Goal: Task Accomplishment & Management: Complete application form

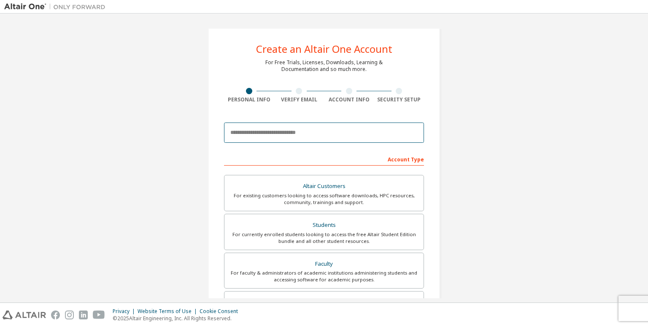
click at [279, 131] on input "email" at bounding box center [324, 132] width 200 height 20
type input "**********"
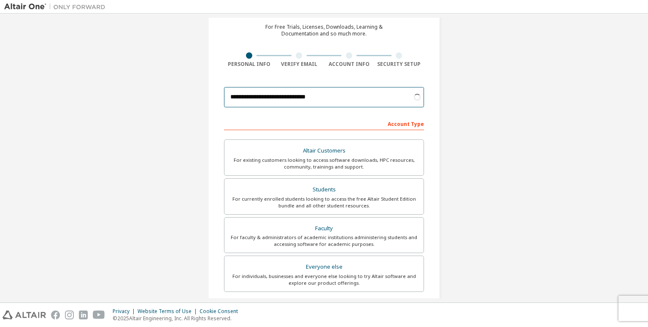
scroll to position [84, 0]
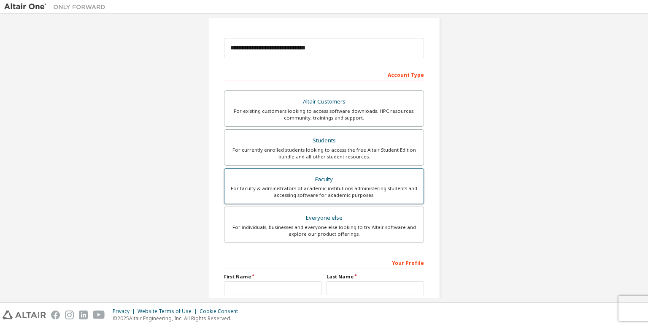
click at [405, 182] on div "Faculty" at bounding box center [324, 179] width 189 height 12
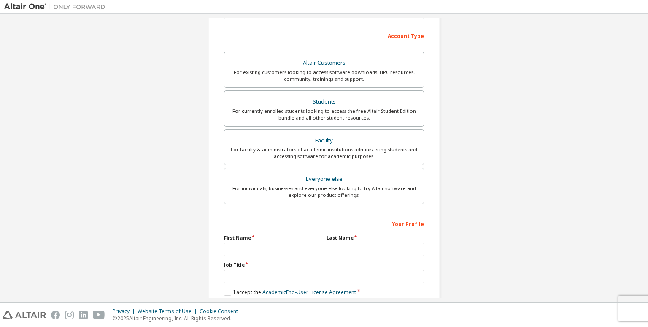
scroll to position [165, 0]
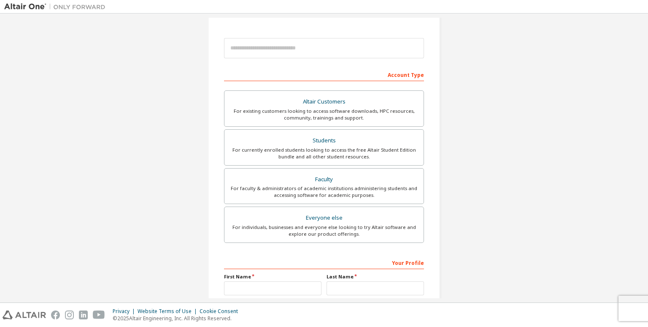
scroll to position [127, 0]
